Goal: Task Accomplishment & Management: Complete application form

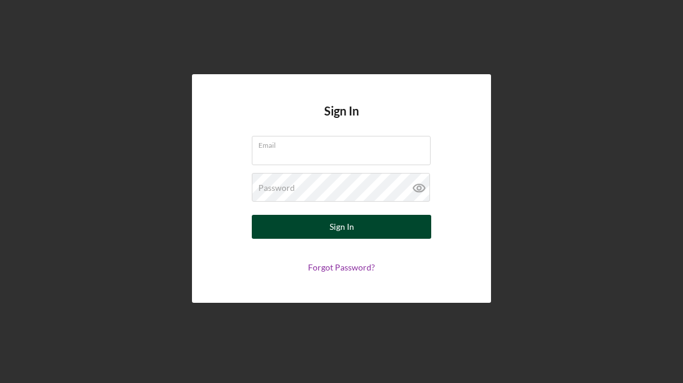
type input "[PERSON_NAME][EMAIL_ADDRESS][DOMAIN_NAME]"
click at [352, 220] on div "Sign In" at bounding box center [342, 227] width 25 height 24
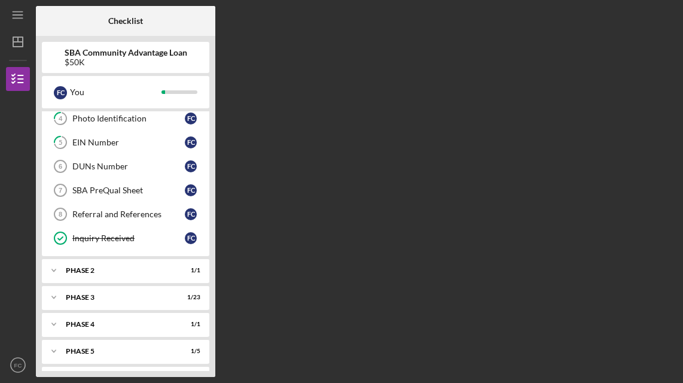
scroll to position [120, 0]
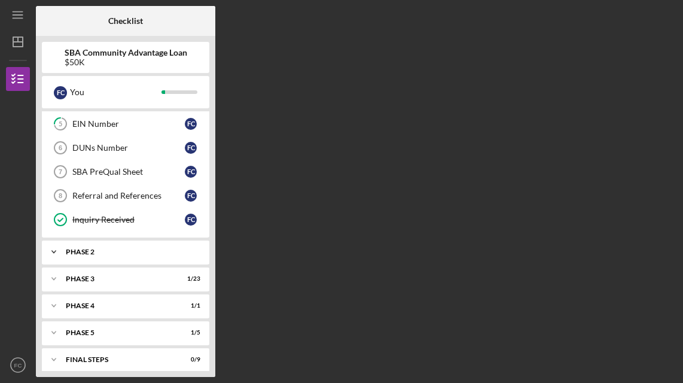
click at [169, 248] on div "Phase 2" at bounding box center [130, 251] width 129 height 7
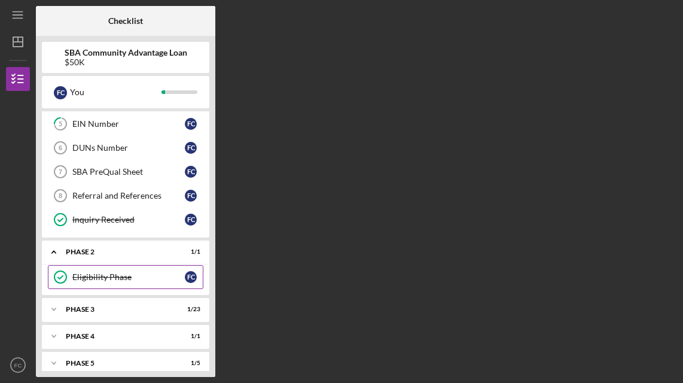
click at [147, 272] on div "Eligibility Phase" at bounding box center [128, 277] width 112 height 10
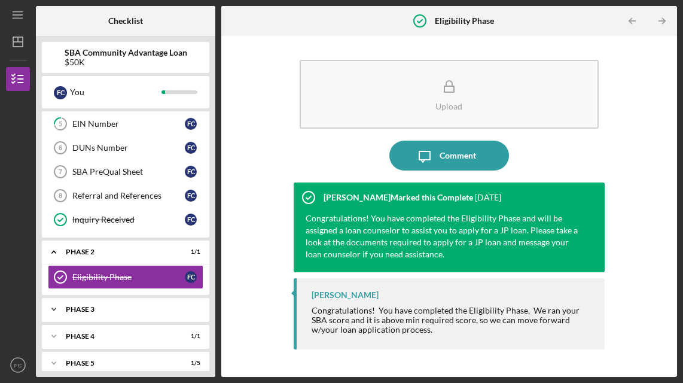
click at [126, 306] on div "Phase 3" at bounding box center [130, 309] width 129 height 7
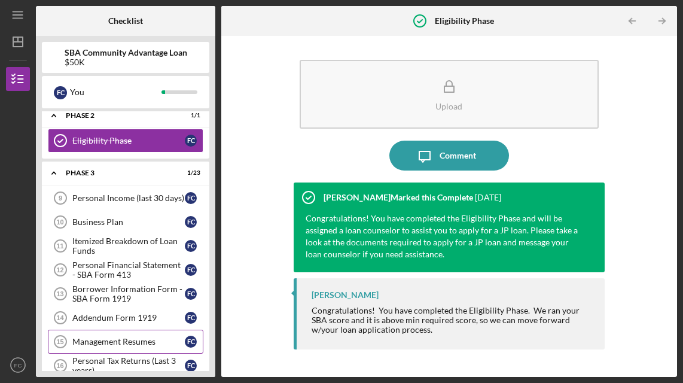
scroll to position [239, 0]
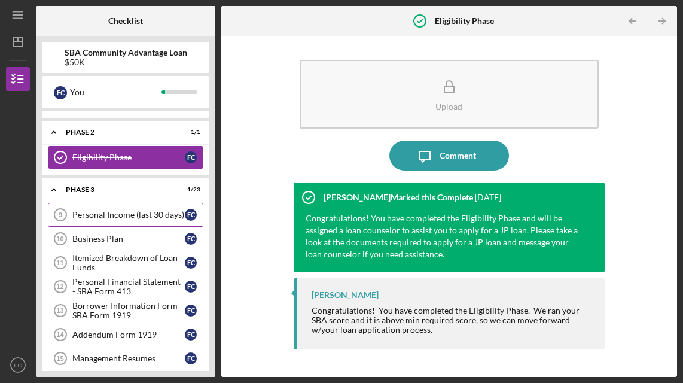
click at [136, 210] on div "Personal Income (last 30 days)" at bounding box center [128, 215] width 112 height 10
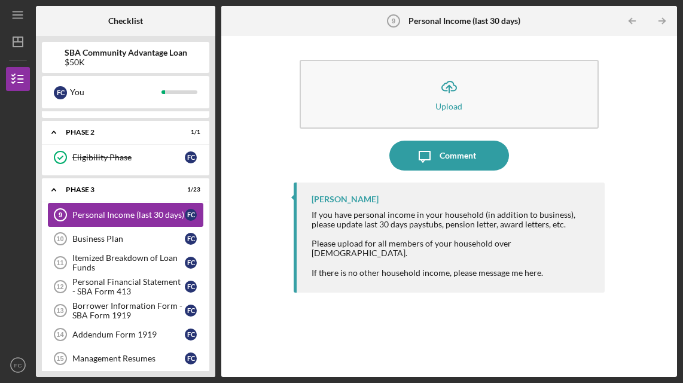
click at [136, 210] on div "Personal Income (last 30 days)" at bounding box center [128, 215] width 112 height 10
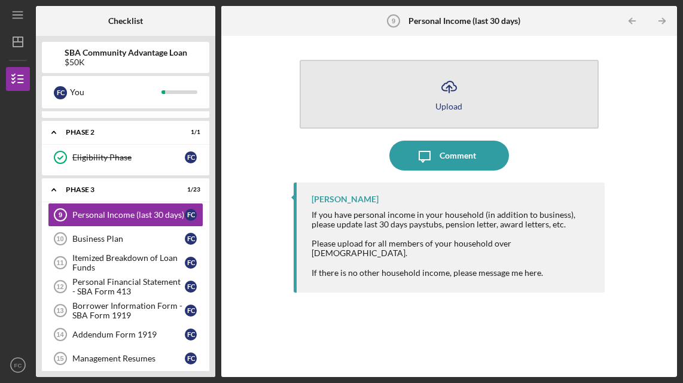
click at [454, 89] on icon "Icon/Upload" at bounding box center [449, 87] width 30 height 30
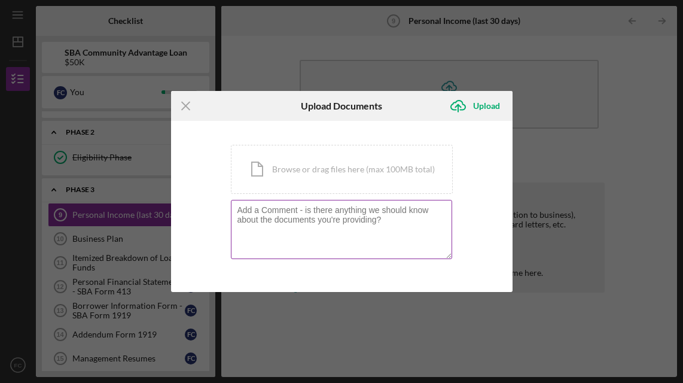
click at [261, 214] on textarea at bounding box center [341, 229] width 221 height 59
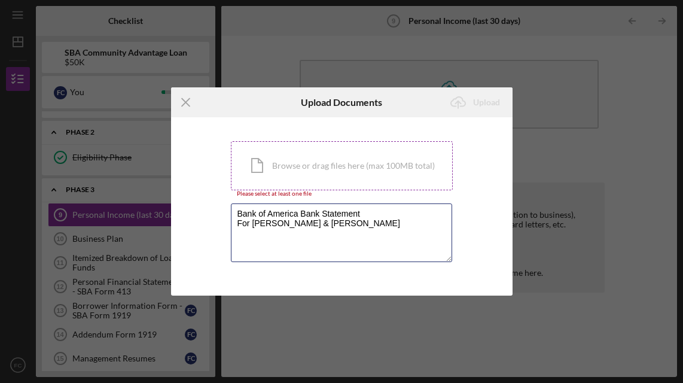
type textarea "Bank of America Bank Statement For [PERSON_NAME] & [PERSON_NAME]"
click at [357, 163] on div "Icon/Document Browse or drag files here (max 100MB total) Tap to choose files o…" at bounding box center [342, 165] width 222 height 49
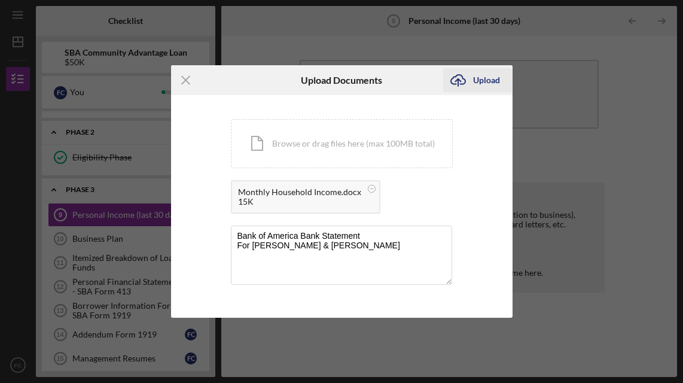
click at [488, 80] on div "Upload" at bounding box center [486, 80] width 27 height 24
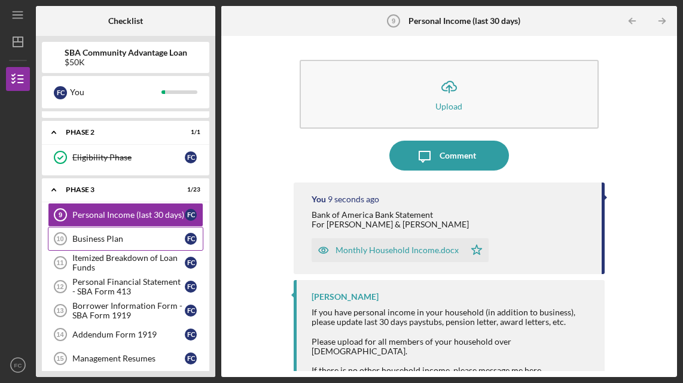
click at [128, 227] on link "Business Plan 10 Business Plan F C" at bounding box center [126, 239] width 156 height 24
